Goal: Task Accomplishment & Management: Manage account settings

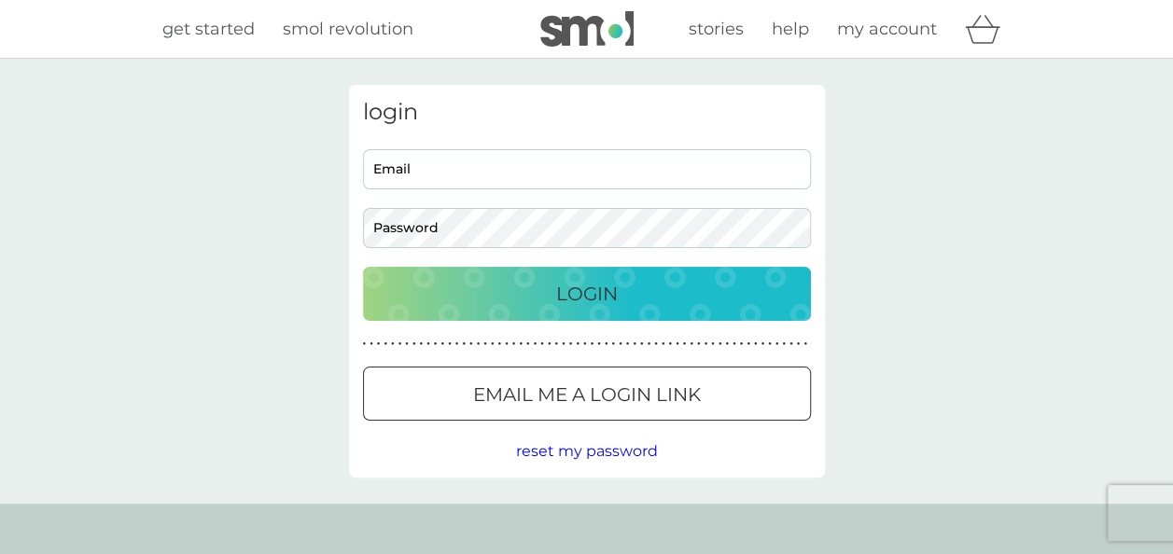
click at [536, 190] on div "Email Password" at bounding box center [587, 198] width 462 height 99
click at [536, 170] on input "Email" at bounding box center [587, 169] width 448 height 40
type input "[PERSON_NAME][EMAIL_ADDRESS][DOMAIN_NAME]"
click at [363, 267] on button "Login" at bounding box center [587, 294] width 448 height 54
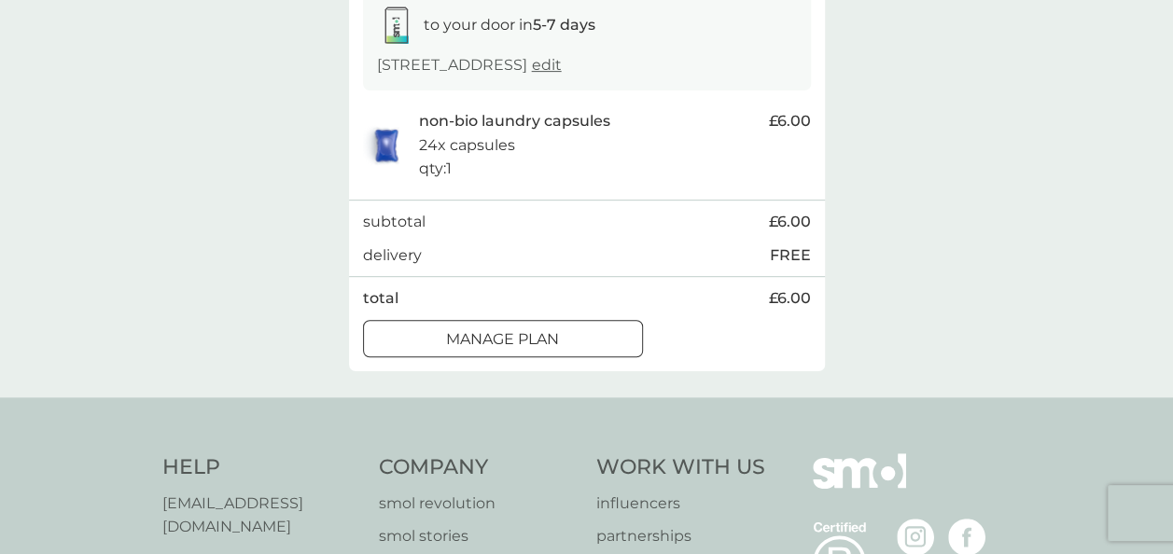
scroll to position [373, 0]
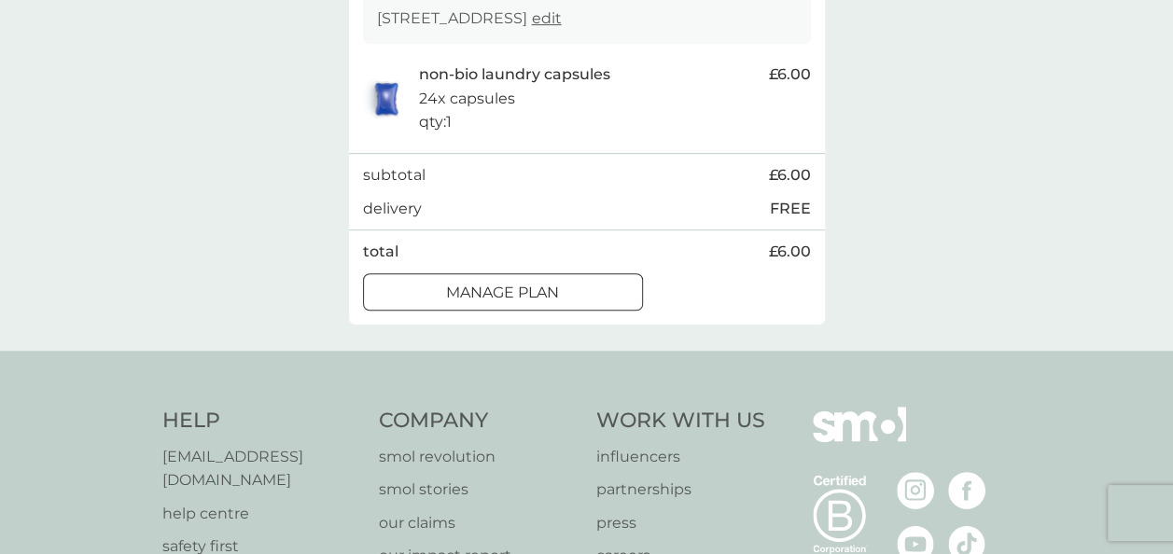
click at [455, 305] on p "Manage plan" at bounding box center [502, 293] width 113 height 24
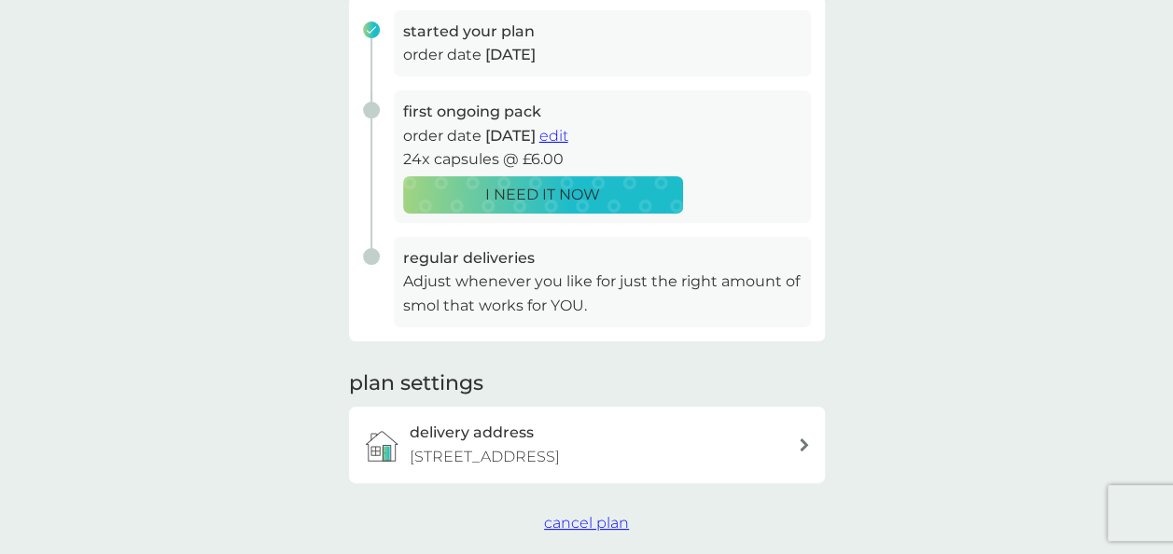
scroll to position [373, 0]
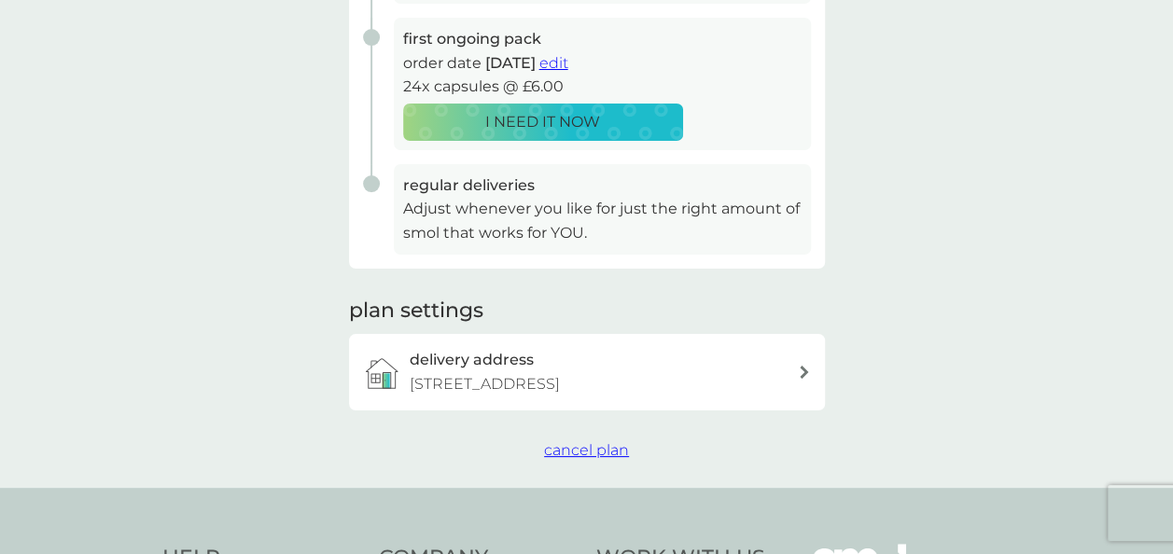
click at [611, 459] on span "cancel plan" at bounding box center [586, 450] width 85 height 18
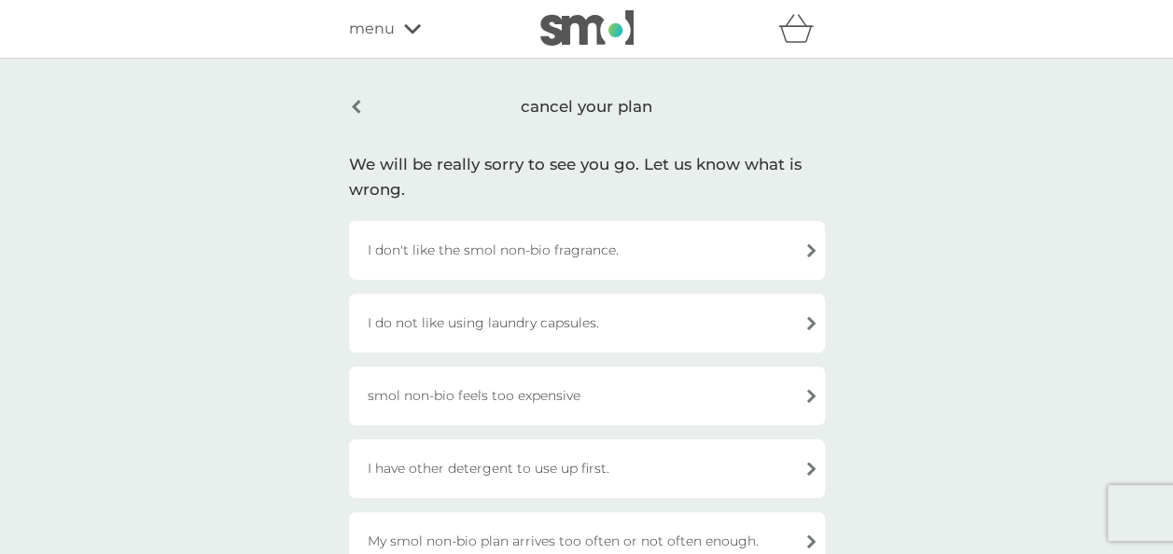
click at [624, 319] on div "I do not like using laundry capsules." at bounding box center [587, 323] width 476 height 59
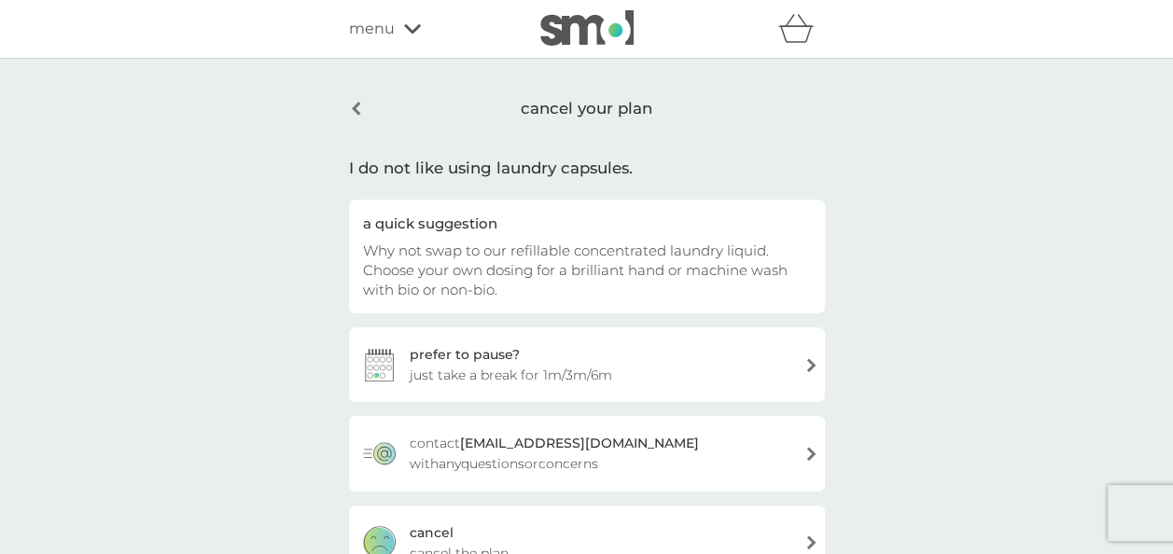
scroll to position [93, 0]
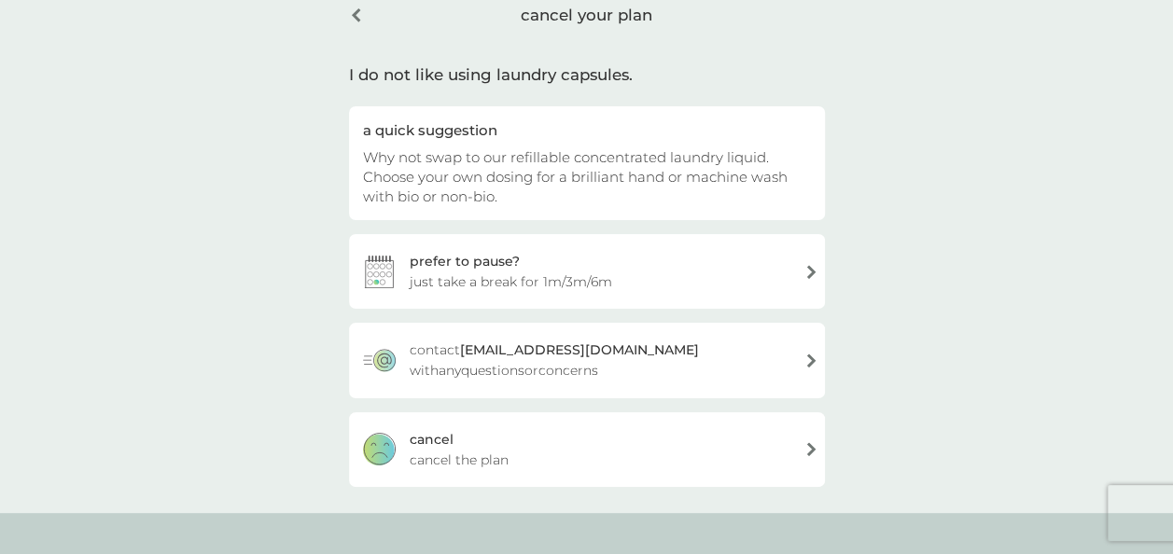
click at [562, 437] on div "cancel cancel the plan" at bounding box center [587, 450] width 476 height 75
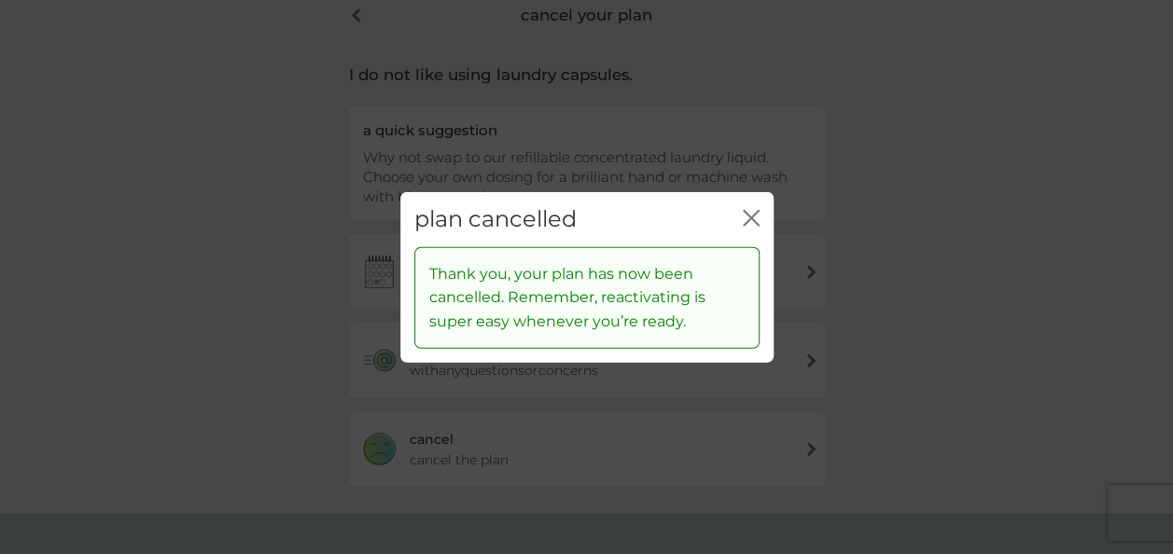
click at [743, 213] on icon "close" at bounding box center [751, 218] width 17 height 17
